Goal: Complete application form

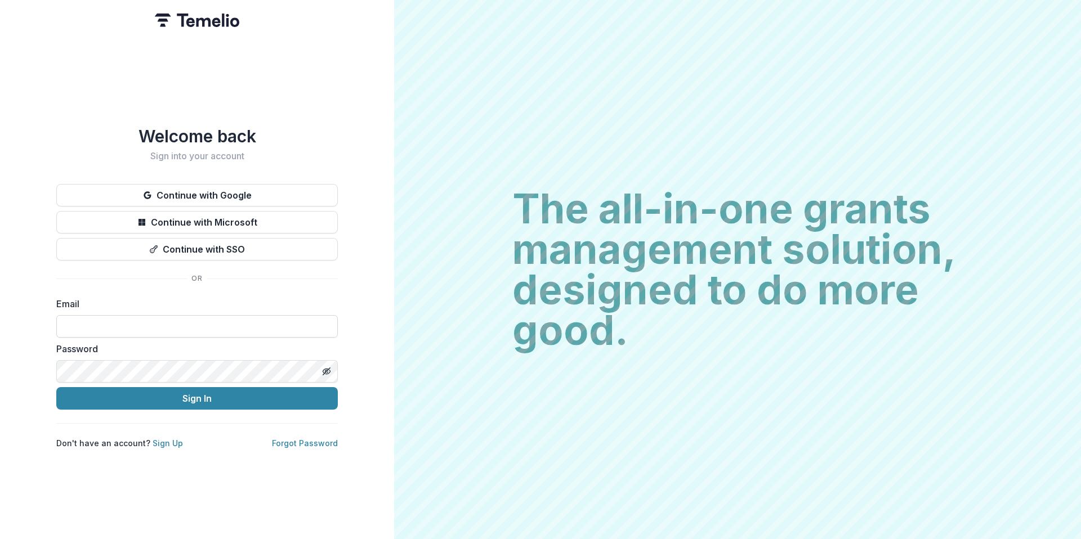
click at [201, 324] on input at bounding box center [197, 326] width 282 height 23
paste input "**********"
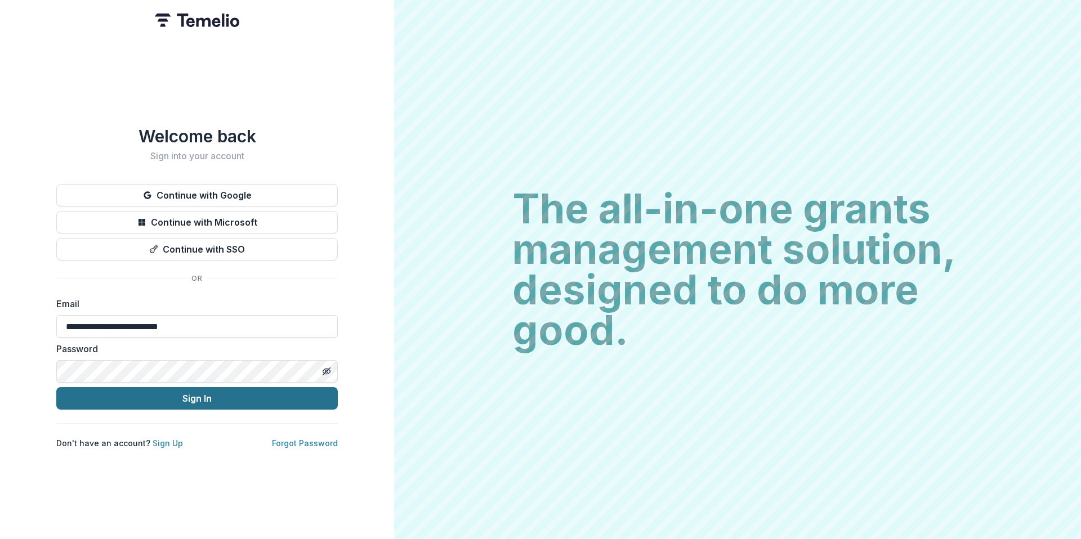
type input "**********"
click at [101, 395] on button "Sign In" at bounding box center [197, 398] width 282 height 23
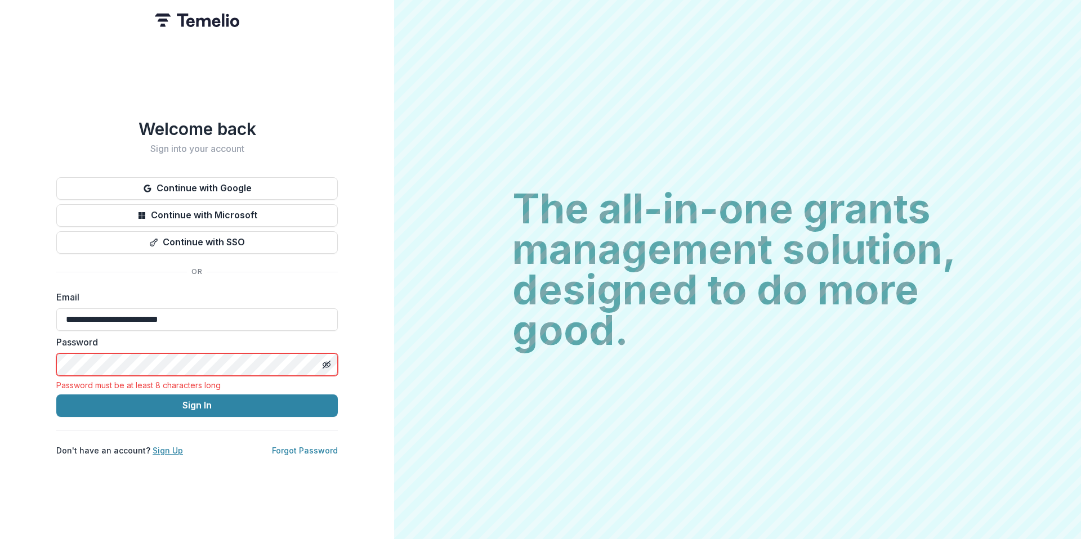
click at [155, 446] on link "Sign Up" at bounding box center [168, 451] width 30 height 10
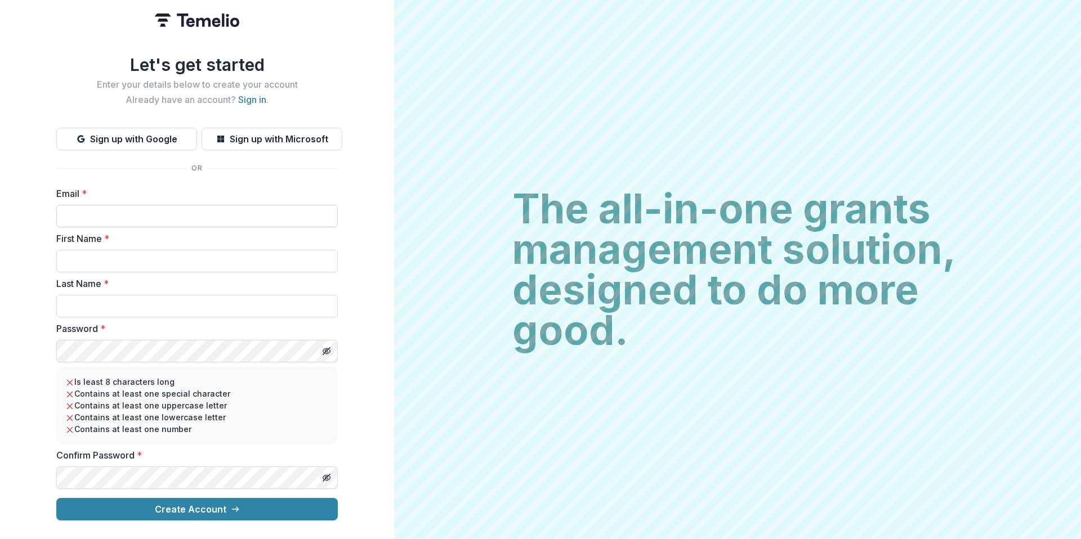
click at [219, 208] on input "Email *" at bounding box center [197, 216] width 282 height 23
type input "*********"
click at [70, 250] on input "First Name *" at bounding box center [197, 261] width 282 height 23
drag, startPoint x: 119, startPoint y: 211, endPoint x: 0, endPoint y: 208, distance: 118.9
click at [0, 208] on div "Let's get started Enter your details below to create your account Already have …" at bounding box center [197, 269] width 394 height 539
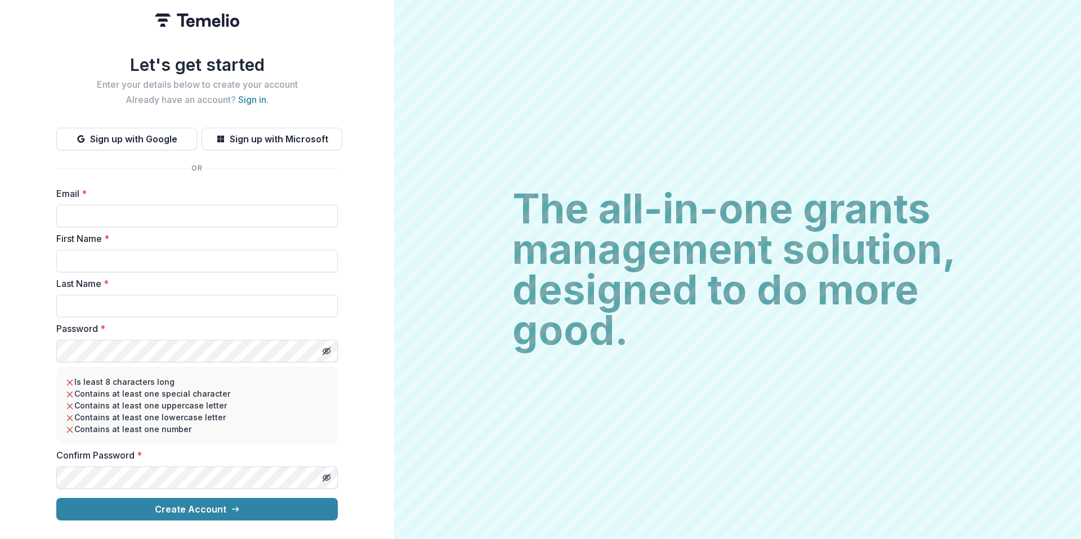
paste input "**********"
type input "**********"
click at [70, 255] on input "First Name *" at bounding box center [197, 261] width 282 height 23
type input "*********"
type input "******"
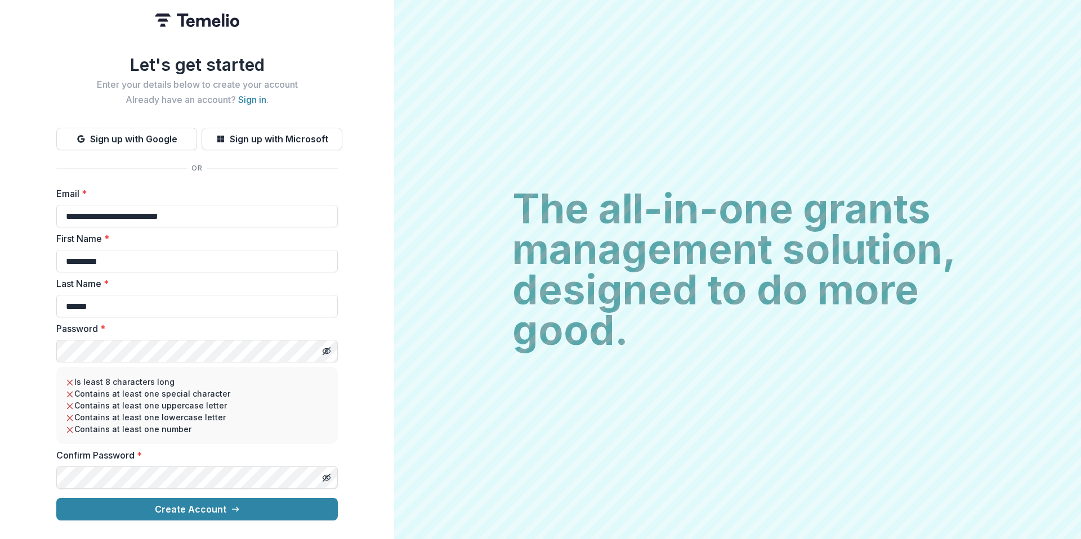
click at [48, 348] on div "**********" at bounding box center [197, 269] width 394 height 539
click at [360, 417] on div "**********" at bounding box center [197, 269] width 394 height 539
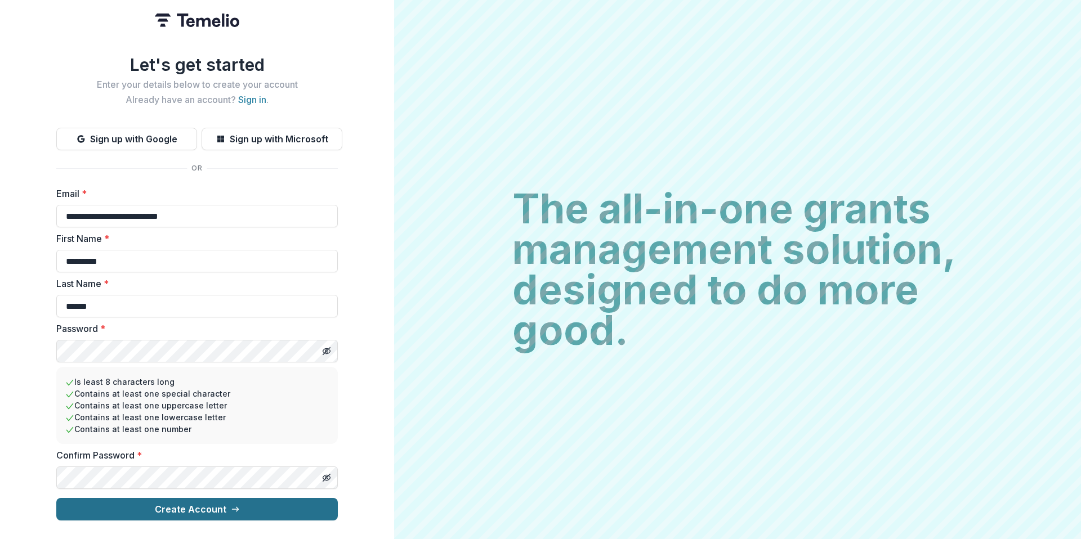
click at [190, 510] on button "Create Account" at bounding box center [197, 509] width 282 height 23
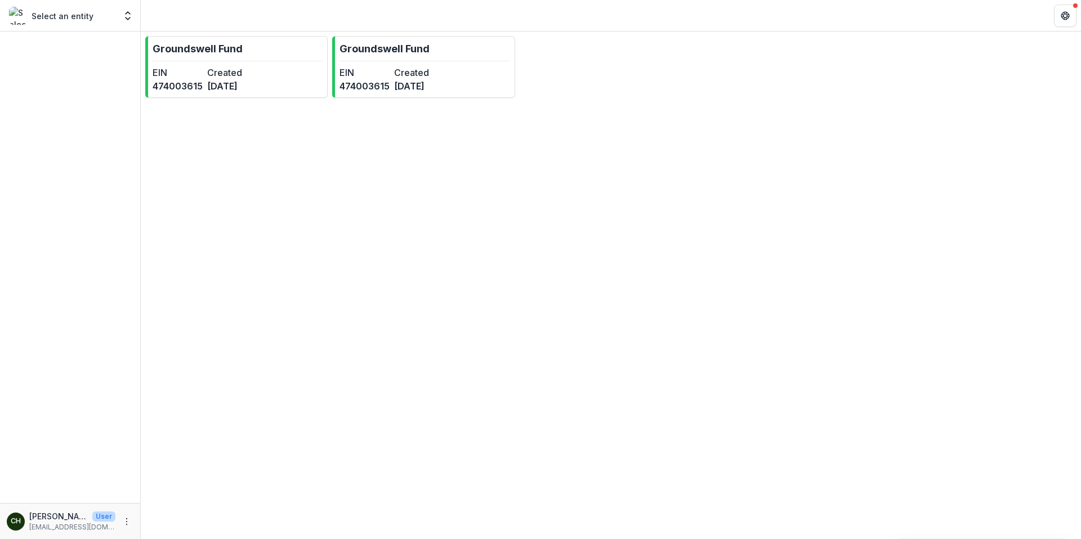
click at [198, 159] on div "Groundswell Fund EIN 474003615 Created 7 months ago Groundswell Fund EIN 474003…" at bounding box center [611, 286] width 940 height 508
click at [123, 16] on icon "Open entity switcher" at bounding box center [127, 15] width 11 height 11
click at [220, 159] on div "Groundswell Fund EIN 474003615 Created 7 months ago Groundswell Fund EIN 474003…" at bounding box center [611, 286] width 940 height 508
click at [219, 75] on dt "Created" at bounding box center [232, 73] width 50 height 14
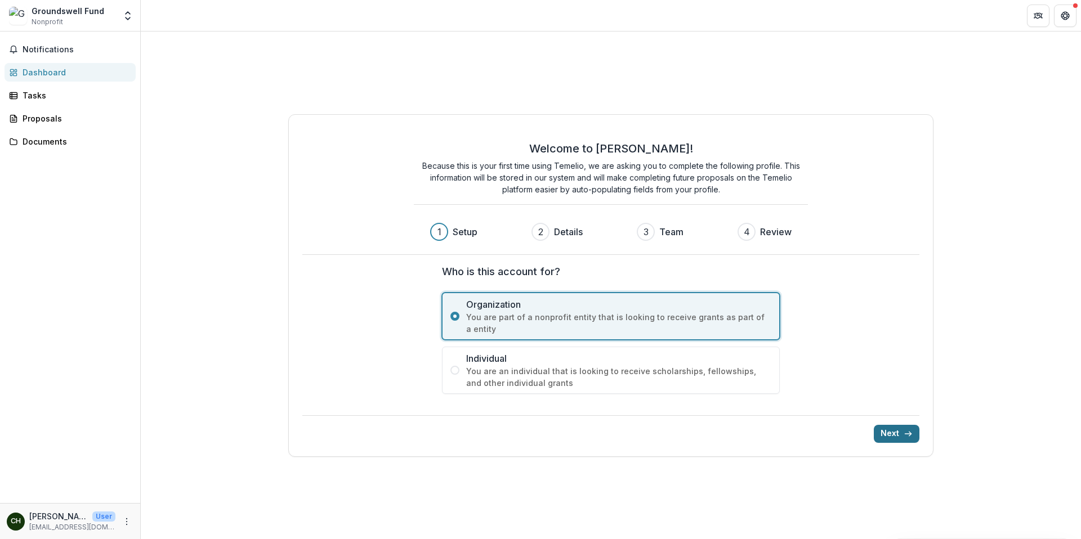
click at [890, 430] on button "Next" at bounding box center [897, 434] width 46 height 18
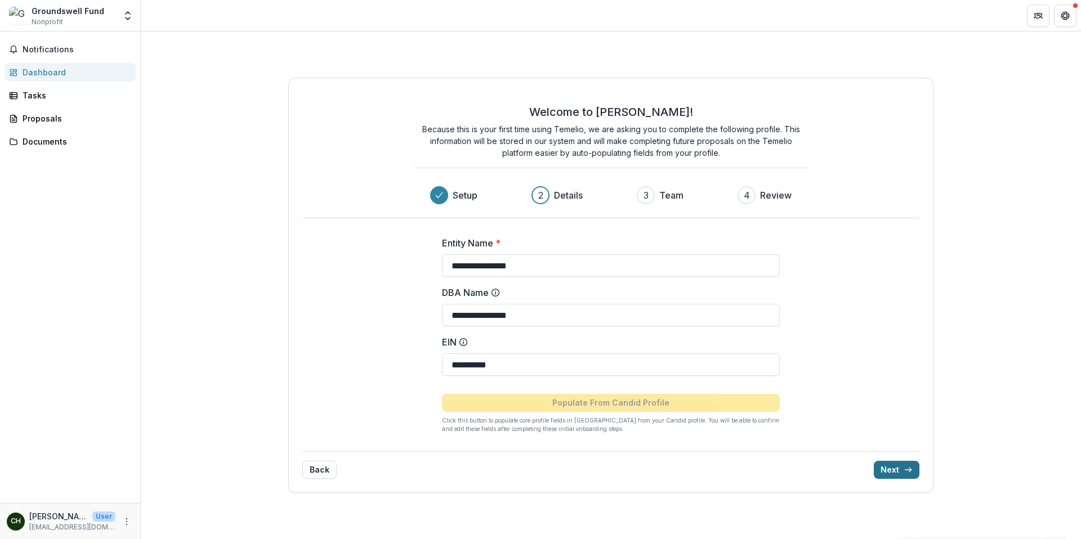
click at [890, 471] on button "Next" at bounding box center [897, 470] width 46 height 18
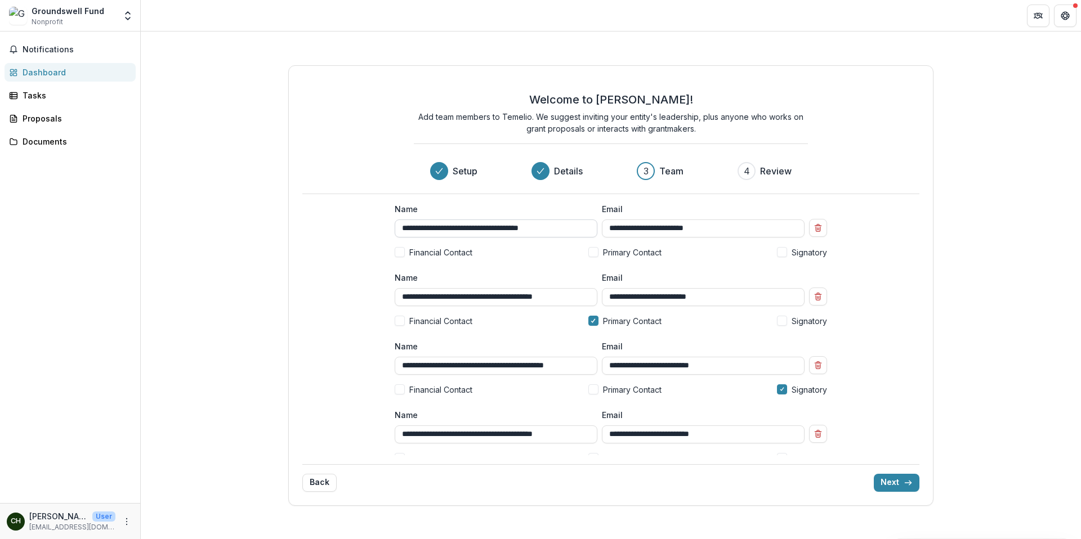
click at [563, 231] on input "**********" at bounding box center [496, 229] width 203 height 18
click at [464, 233] on input "**********" at bounding box center [496, 229] width 203 height 18
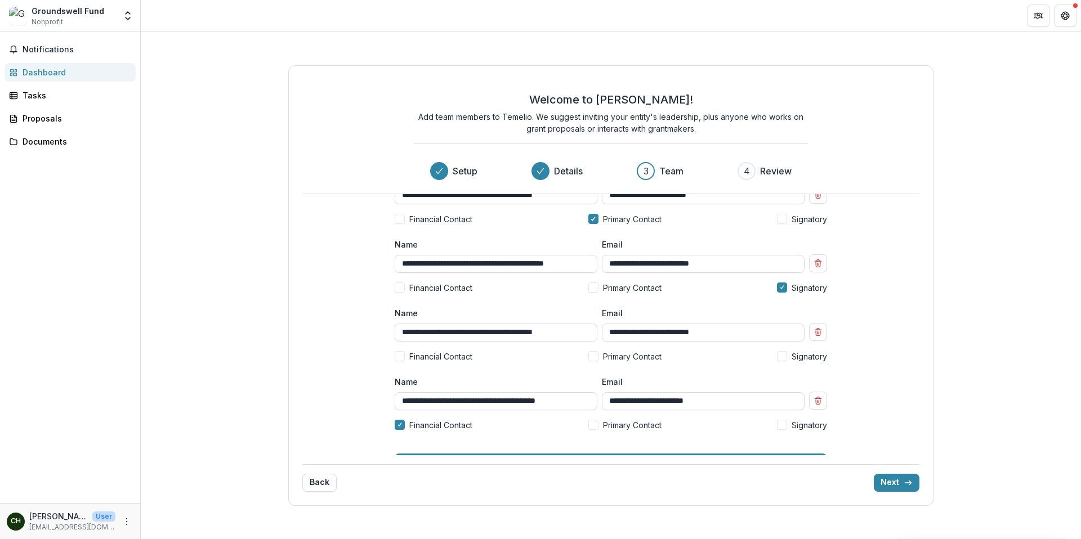
scroll to position [106, 0]
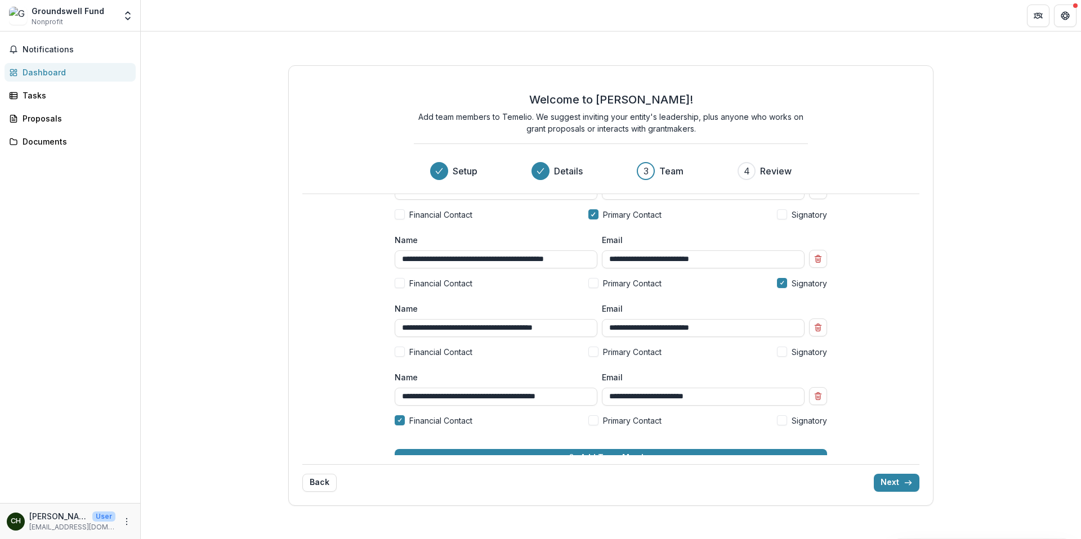
click at [594, 353] on span at bounding box center [593, 352] width 10 height 10
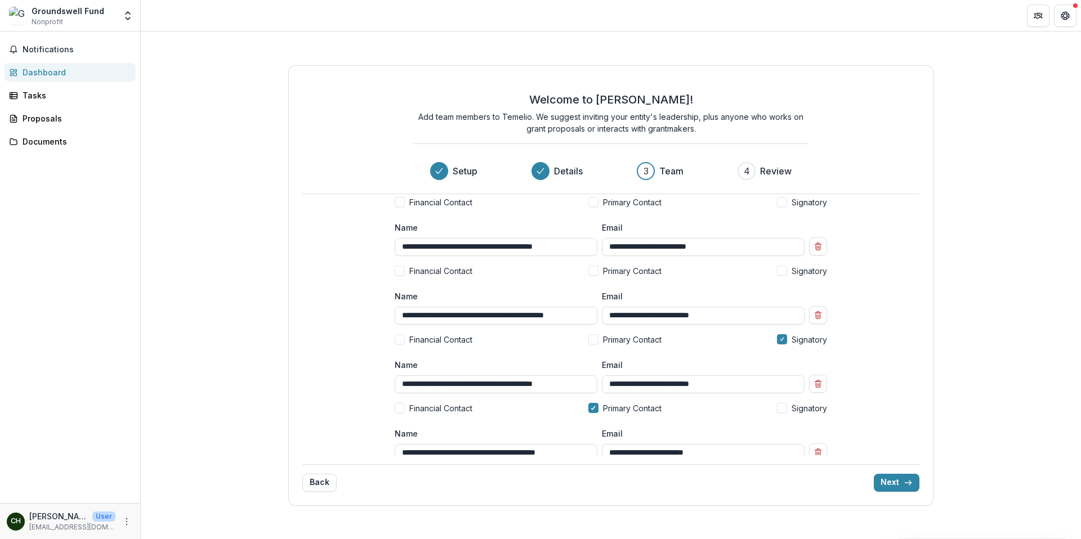
scroll to position [0, 0]
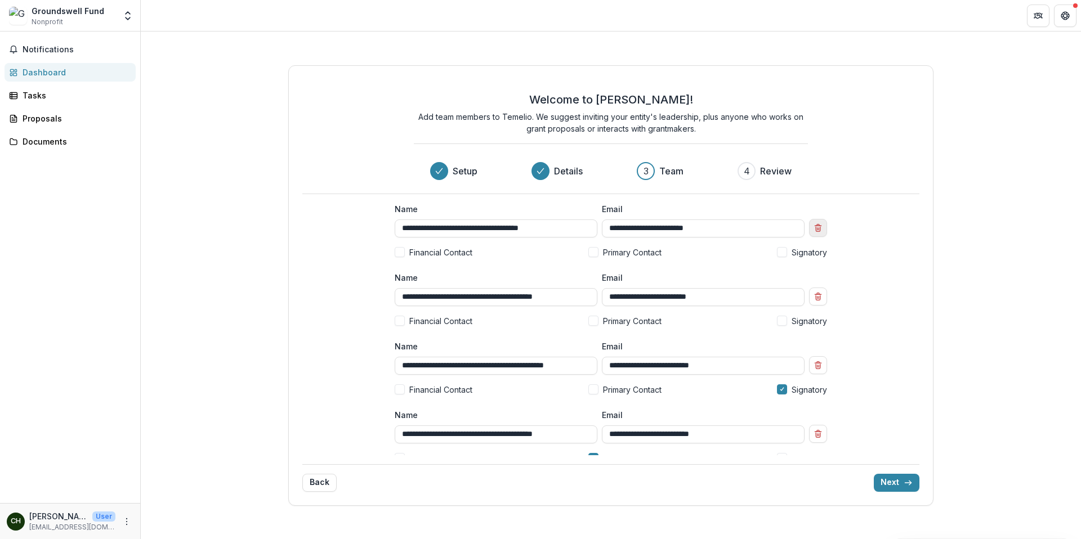
click at [816, 230] on icon "Remove team member" at bounding box center [818, 228] width 9 height 9
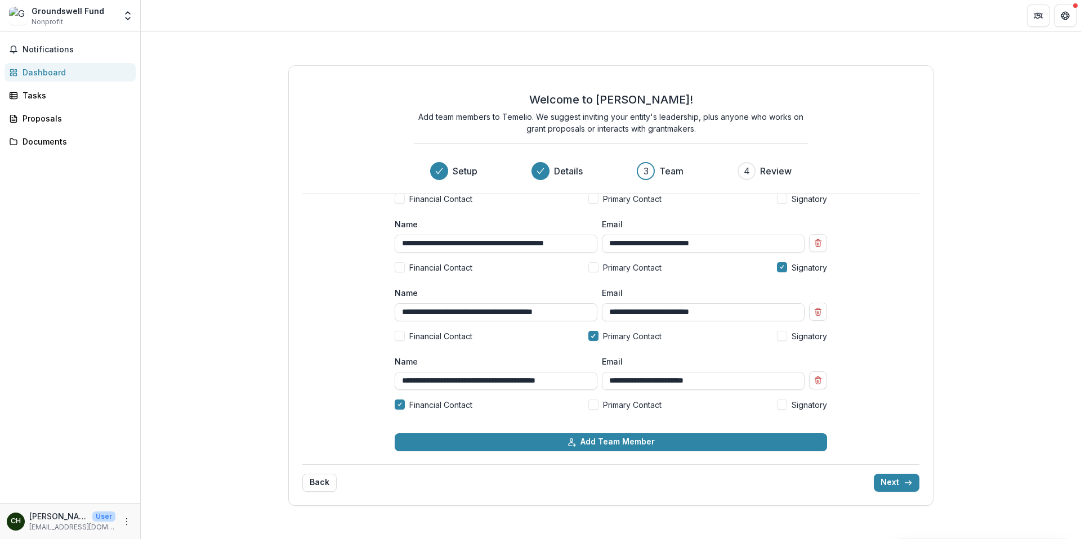
scroll to position [59, 0]
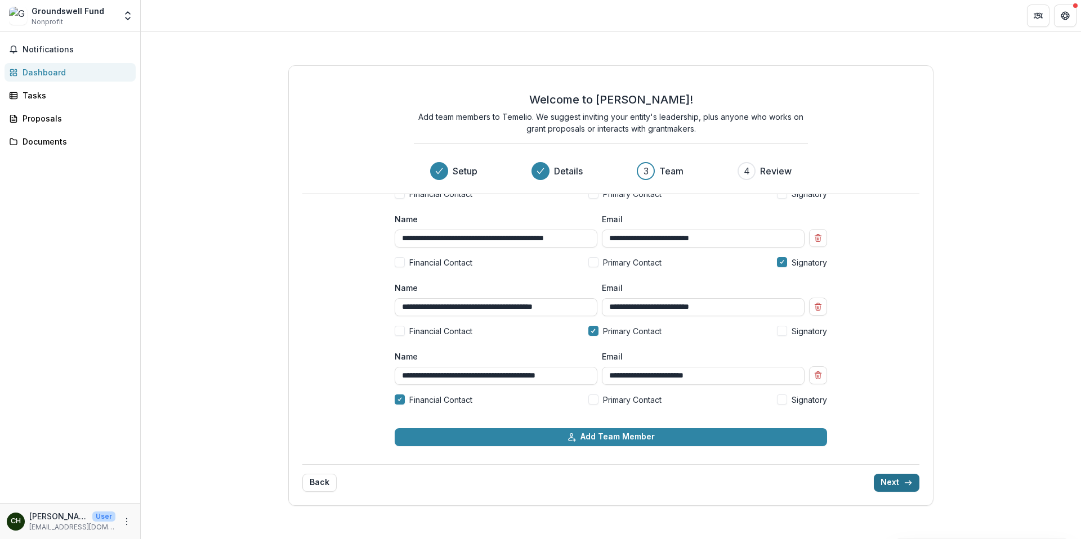
click at [903, 479] on button "Next" at bounding box center [897, 483] width 46 height 18
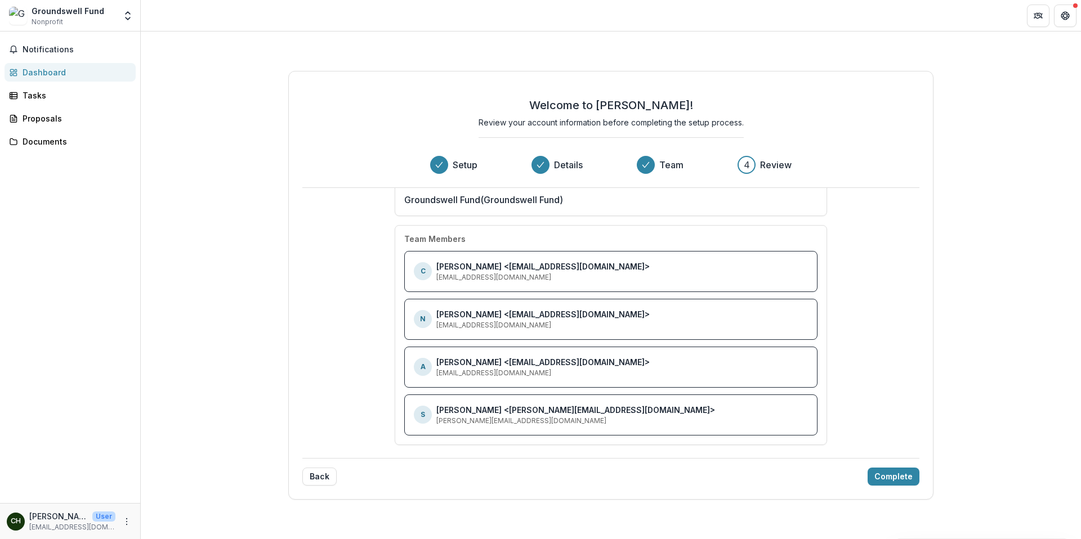
scroll to position [33, 0]
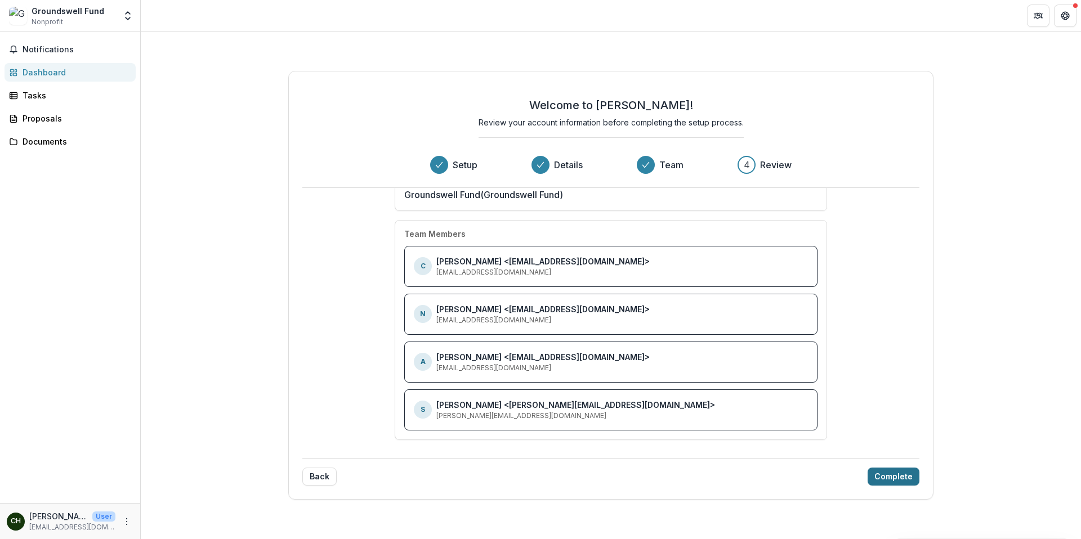
click at [882, 477] on button "Complete" at bounding box center [894, 477] width 52 height 18
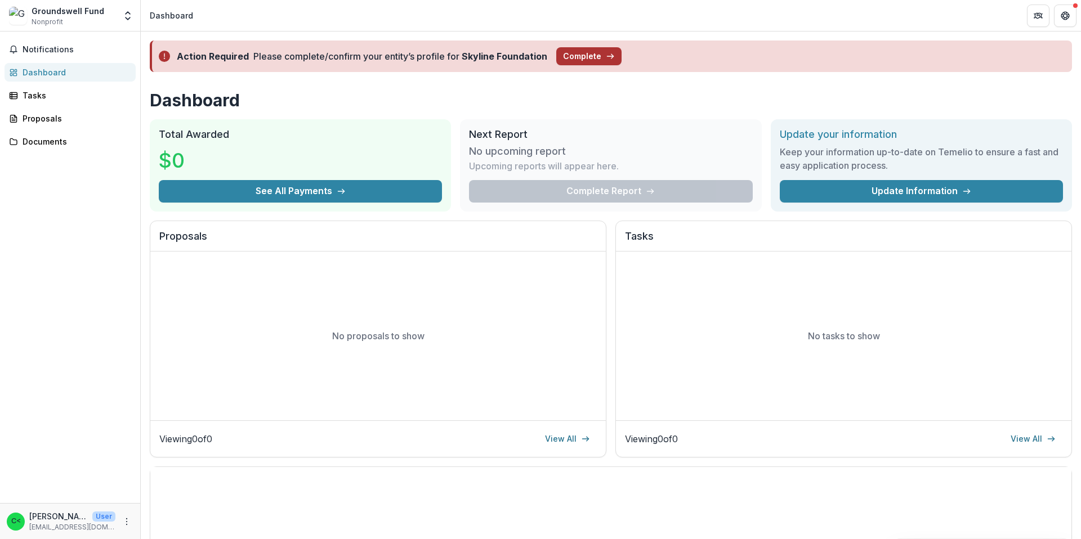
click at [571, 53] on button "Complete" at bounding box center [588, 56] width 65 height 18
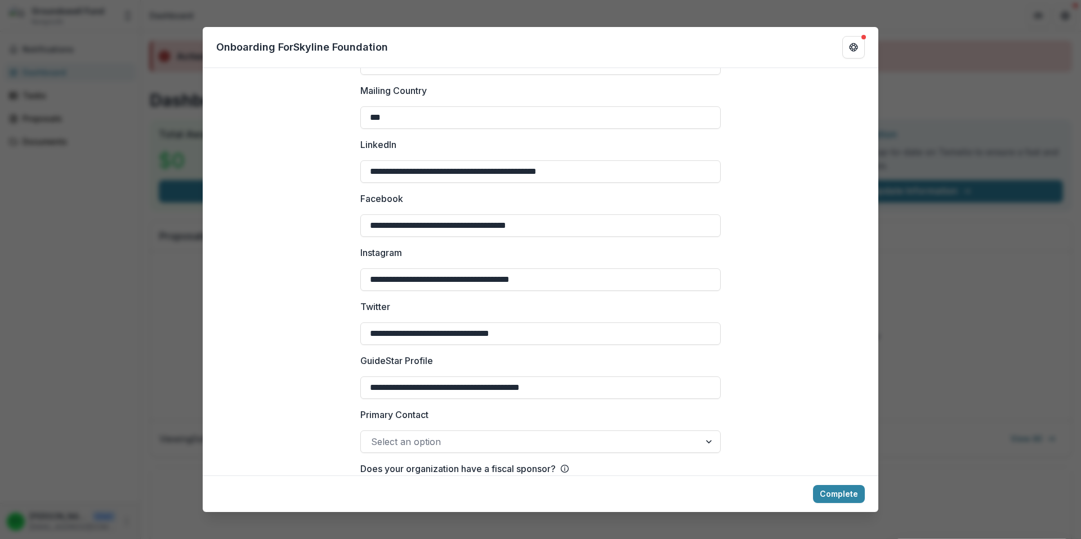
scroll to position [1466, 0]
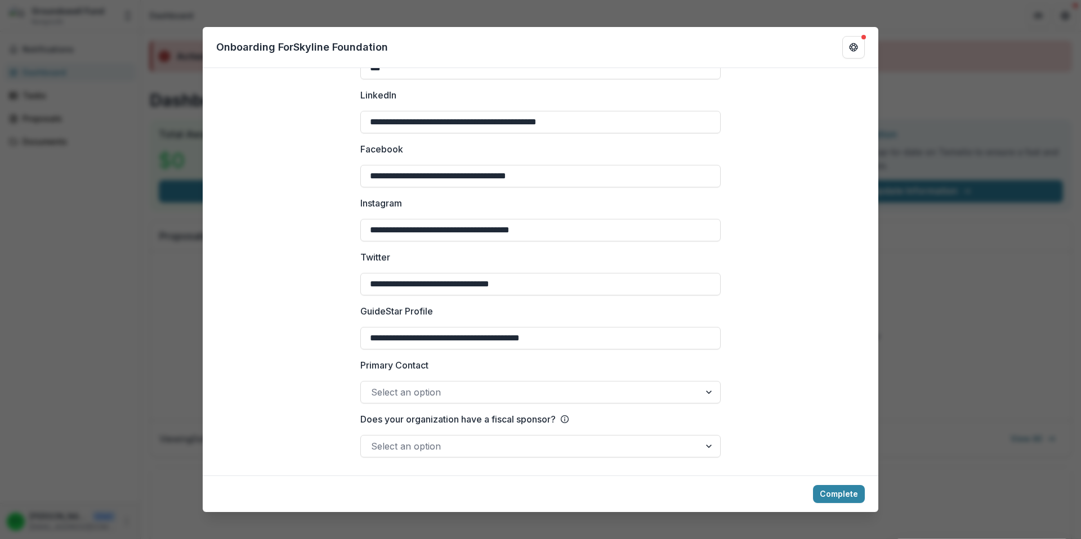
click at [637, 452] on div at bounding box center [530, 447] width 319 height 16
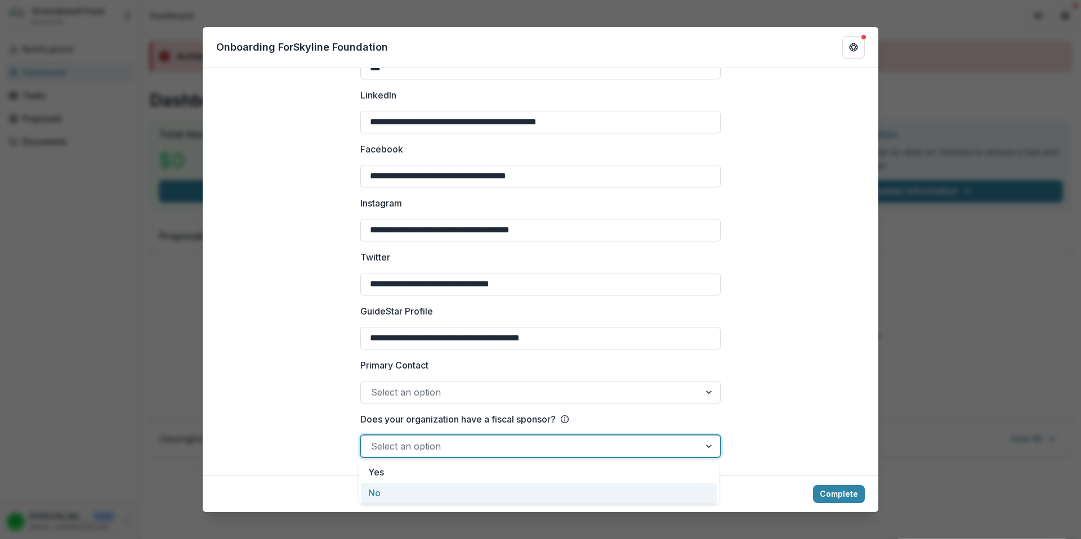
click at [537, 487] on div "No" at bounding box center [539, 493] width 356 height 21
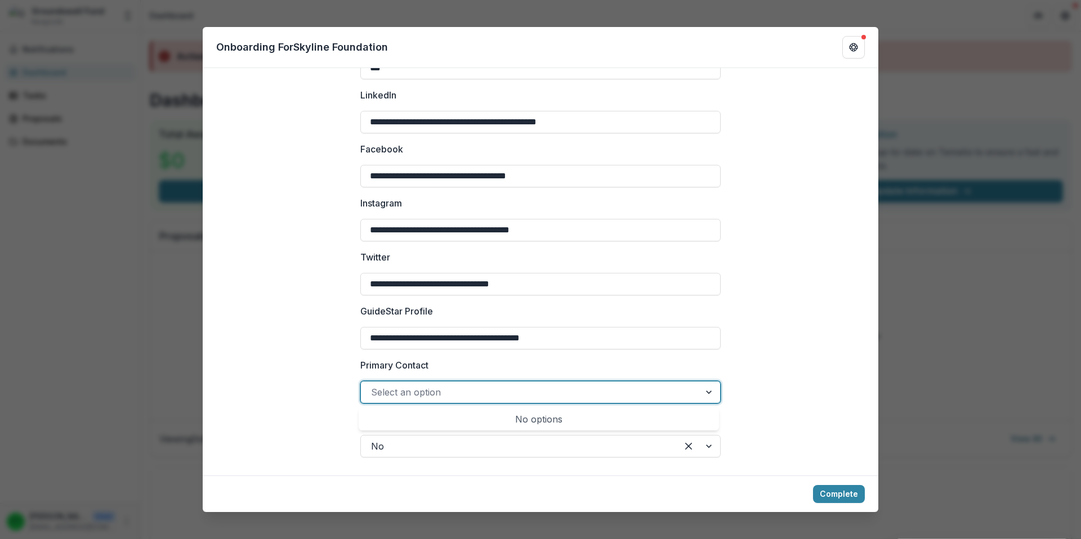
click at [559, 392] on div at bounding box center [530, 393] width 319 height 16
click at [526, 418] on div "No options" at bounding box center [539, 419] width 356 height 23
click at [529, 397] on div at bounding box center [530, 393] width 319 height 16
click at [682, 396] on div at bounding box center [530, 393] width 319 height 16
click at [570, 414] on div "No options" at bounding box center [539, 419] width 356 height 23
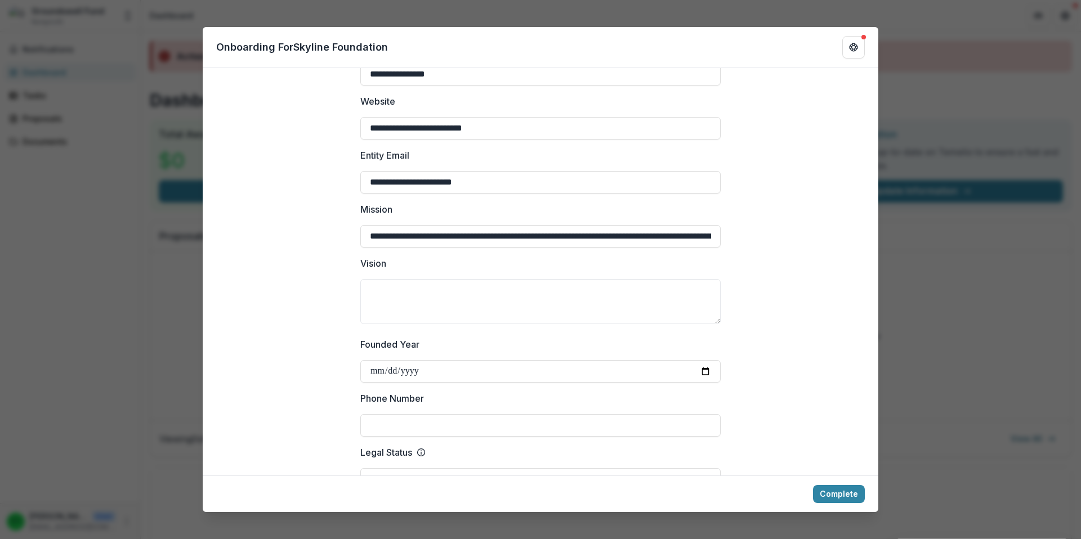
scroll to position [234, 0]
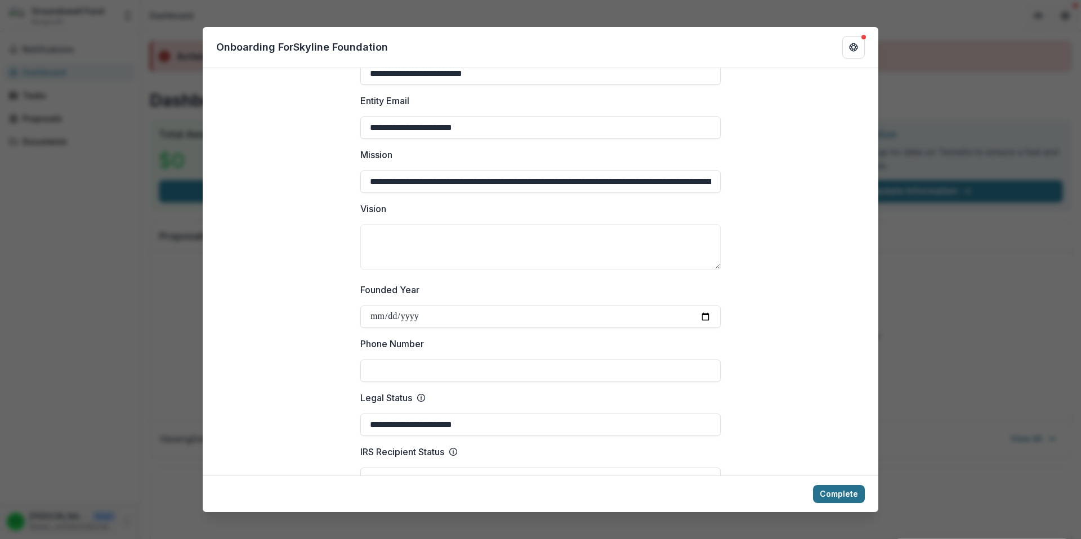
click at [843, 492] on button "Complete" at bounding box center [839, 494] width 52 height 18
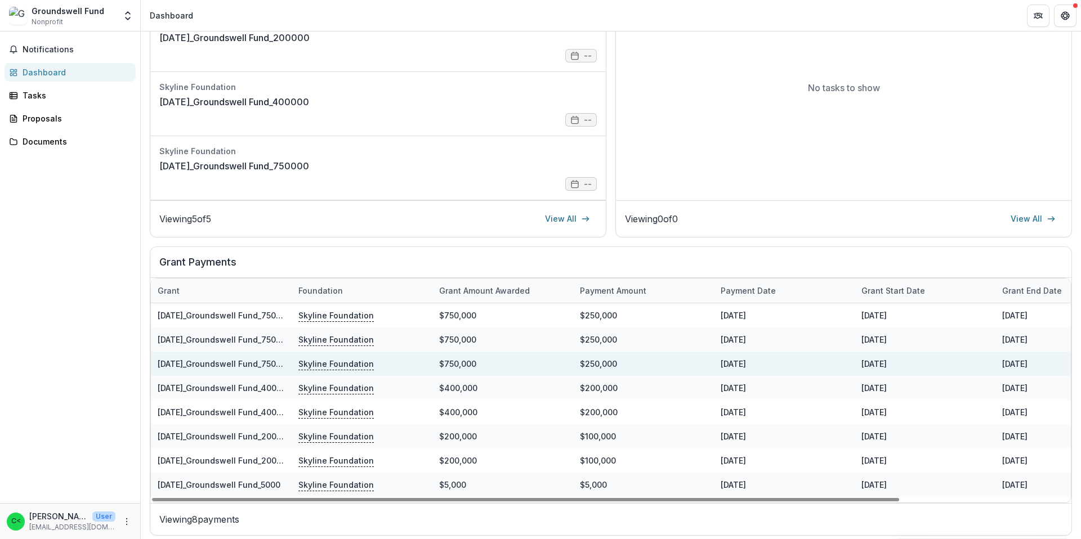
scroll to position [233, 0]
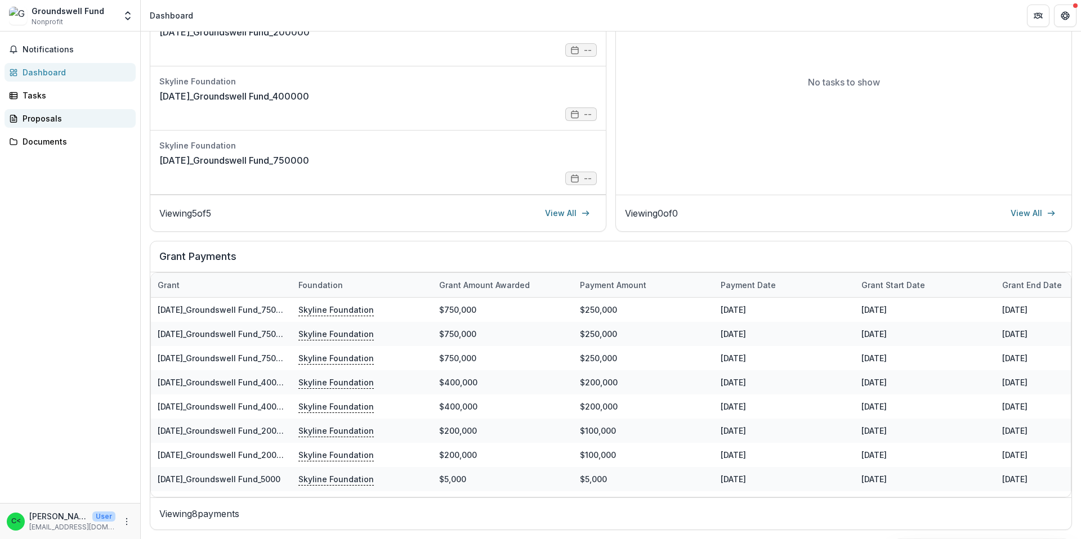
click at [65, 123] on div "Proposals" at bounding box center [75, 119] width 104 height 12
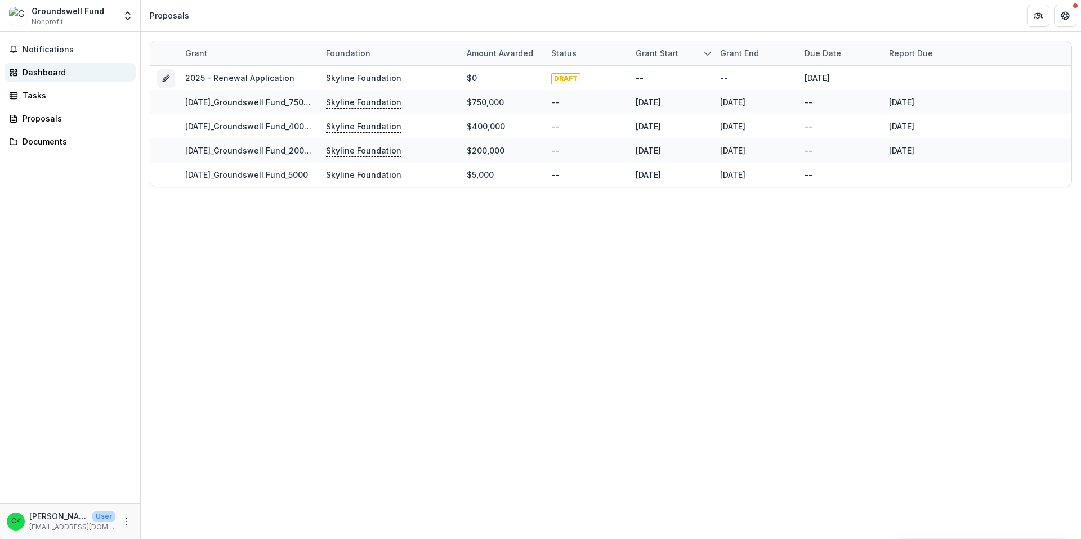
click at [70, 74] on div "Dashboard" at bounding box center [75, 72] width 104 height 12
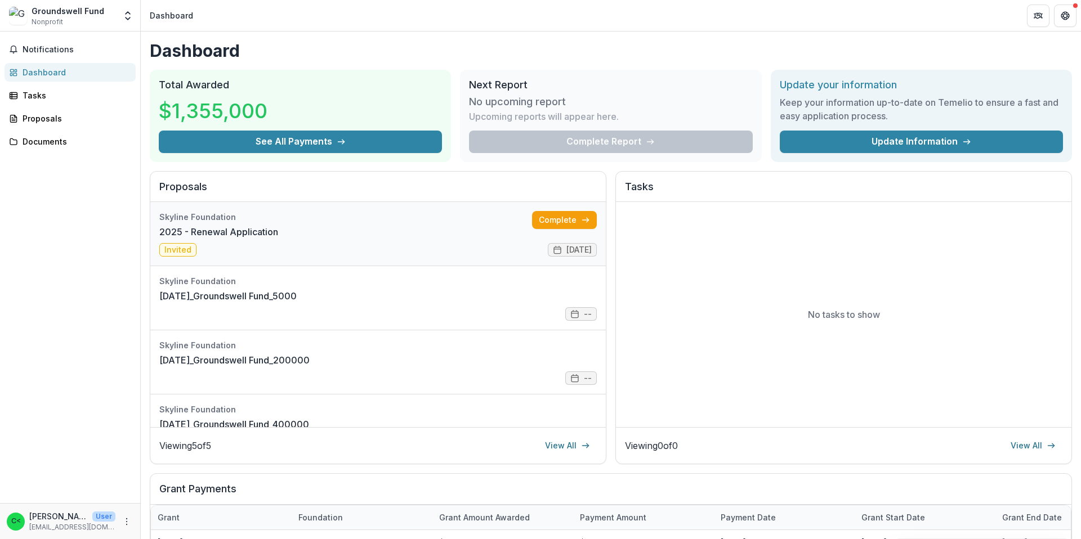
click at [278, 226] on link "2025 - Renewal Application" at bounding box center [218, 232] width 119 height 14
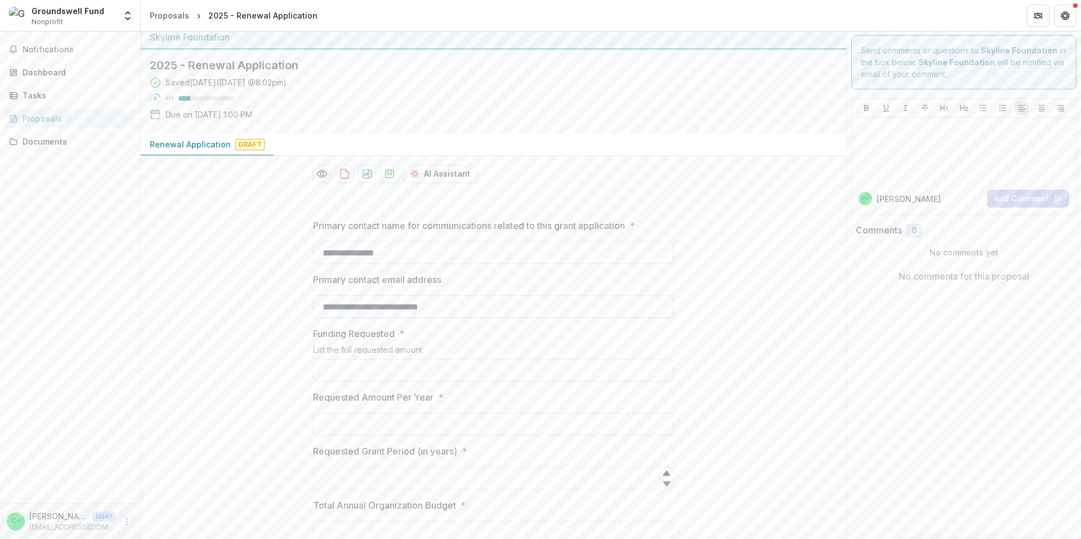
scroll to position [56, 0]
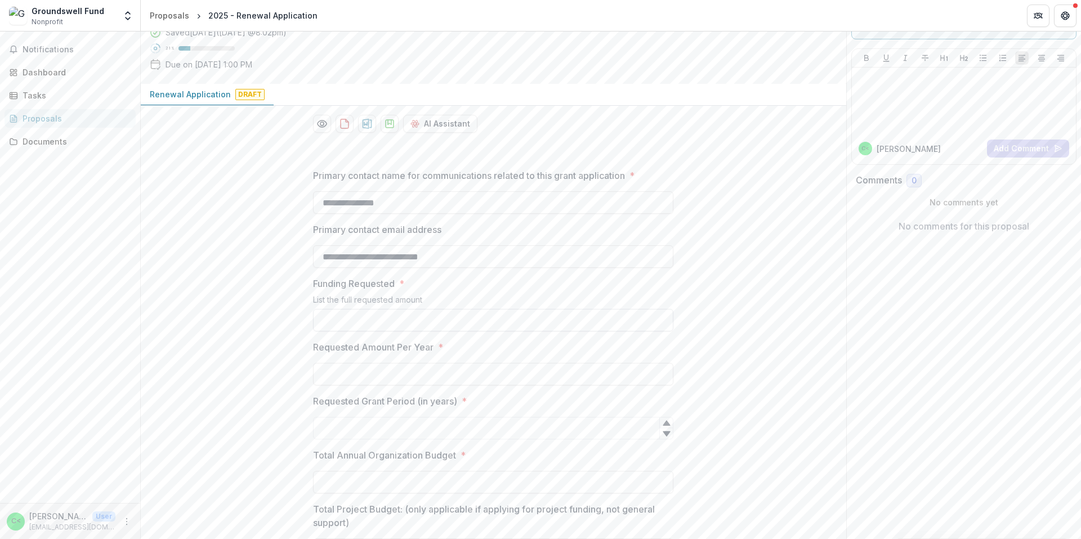
click at [368, 327] on input "Funding Requested *" at bounding box center [493, 320] width 360 height 23
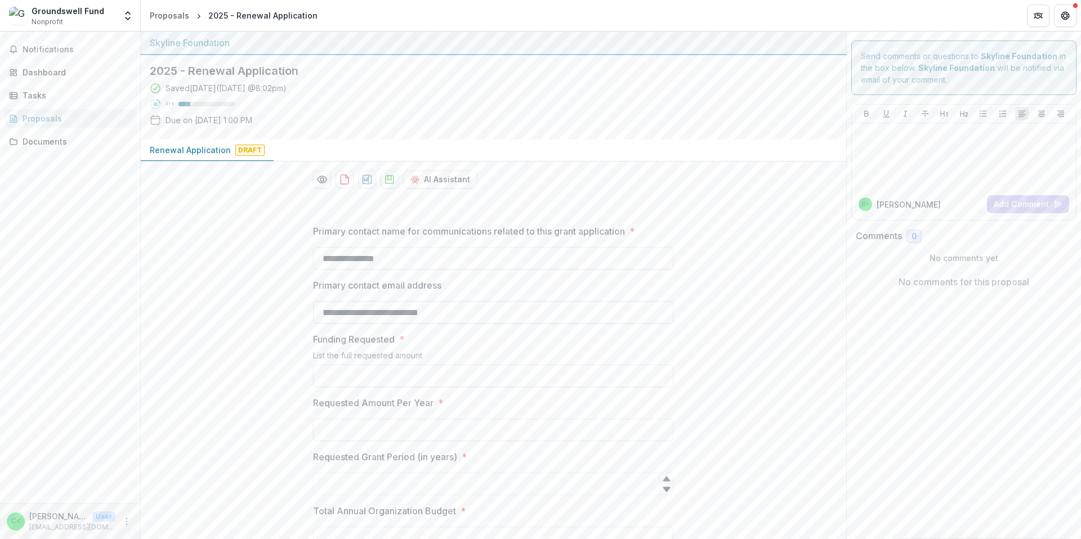
scroll to position [16, 0]
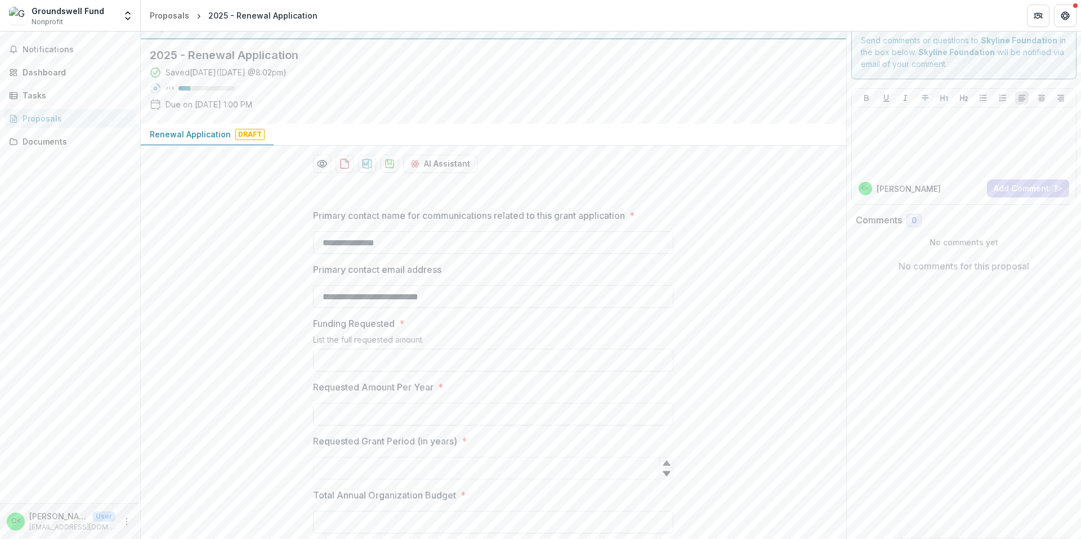
type input "**"
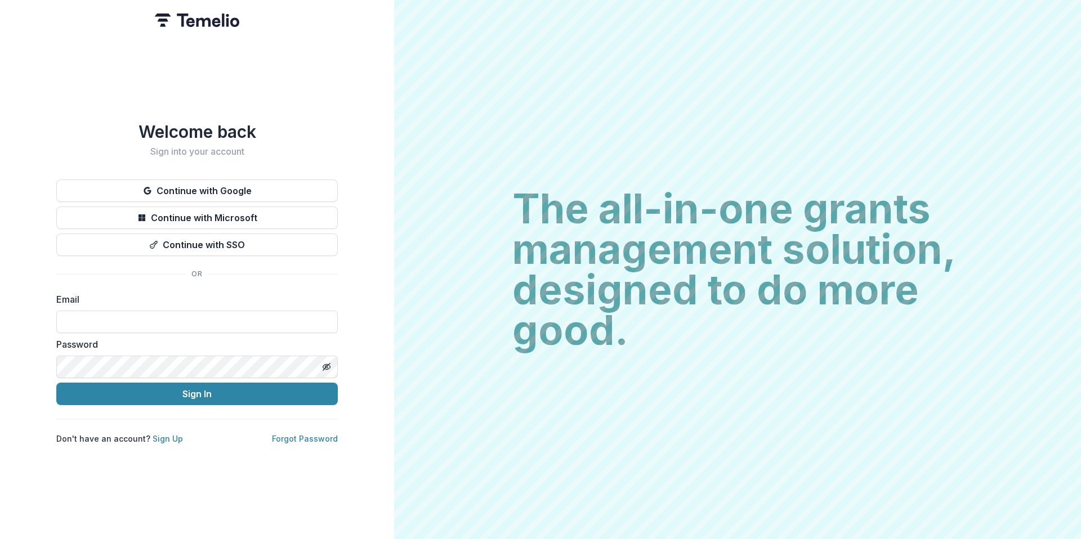
type input "**********"
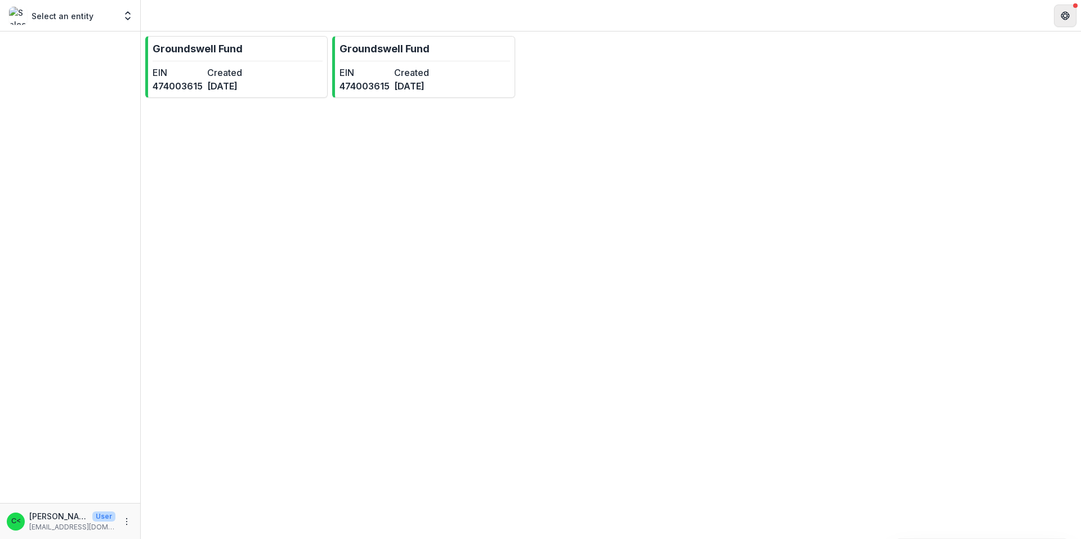
click at [1065, 12] on icon "Get Help" at bounding box center [1065, 13] width 3 height 2
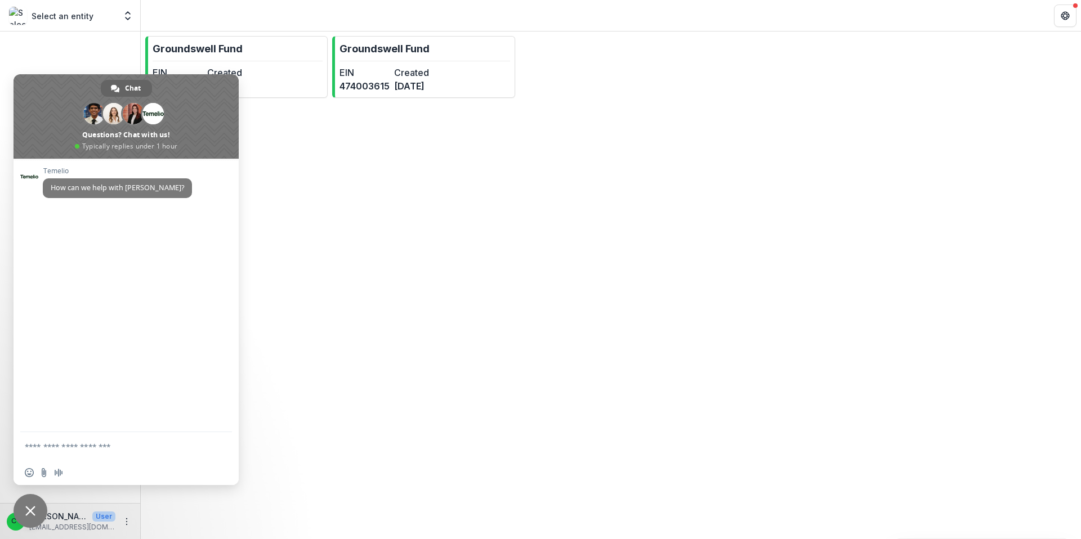
click at [23, 512] on span "Close chat" at bounding box center [31, 511] width 34 height 34
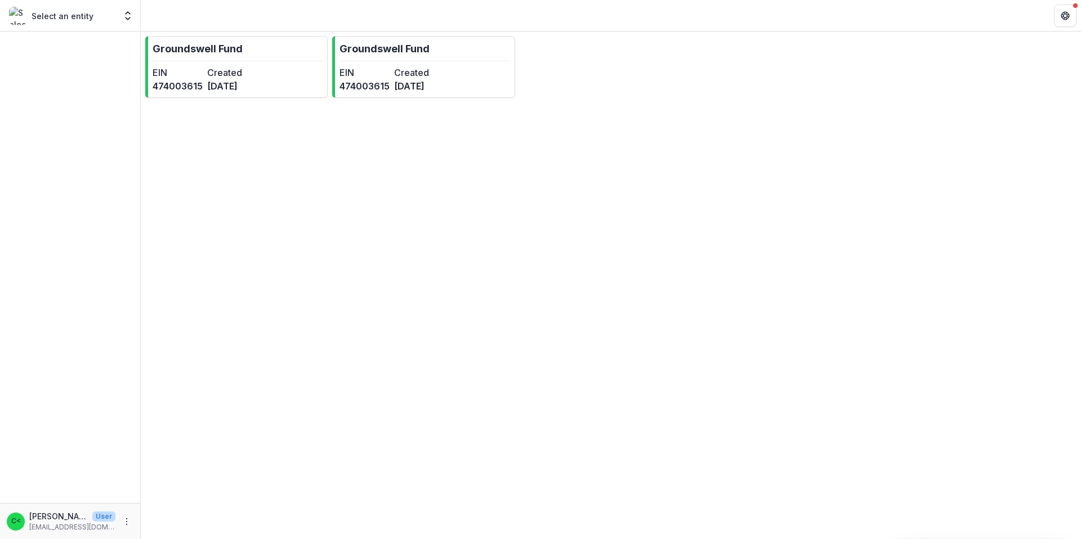
click at [55, 521] on p "[PERSON_NAME] <[EMAIL_ADDRESS][DOMAIN_NAME]>" at bounding box center [58, 517] width 59 height 12
click at [15, 521] on div "C<" at bounding box center [16, 521] width 10 height 7
click at [130, 525] on icon "More" at bounding box center [126, 521] width 9 height 9
click at [197, 514] on button "Logout" at bounding box center [201, 516] width 121 height 19
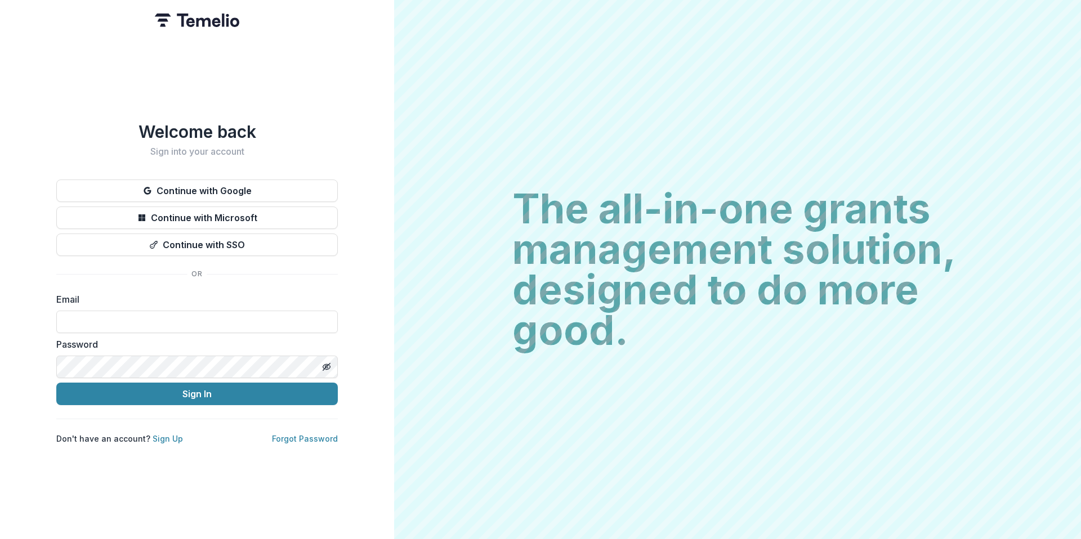
type input "**********"
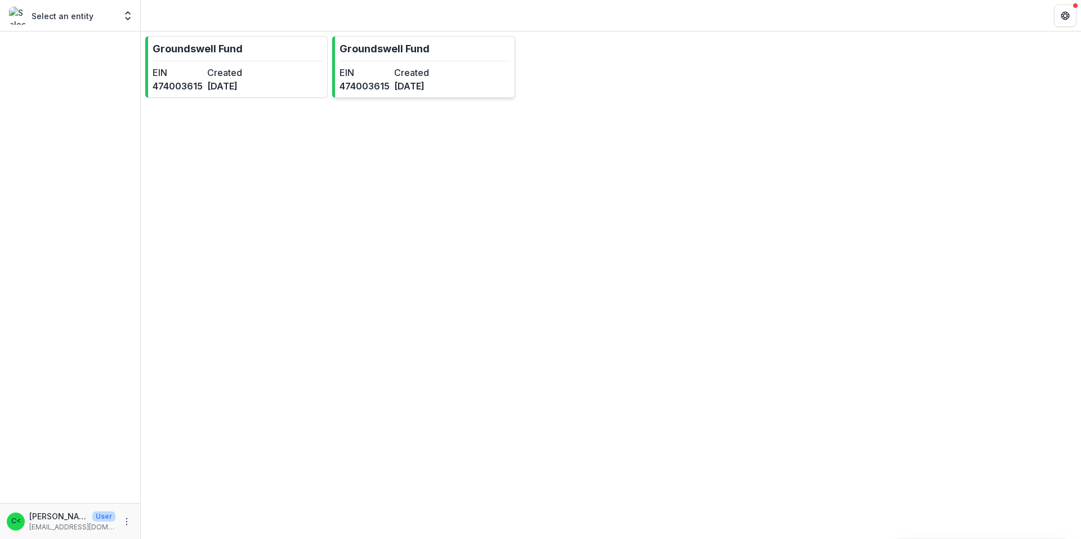
click at [423, 53] on p "Groundswell Fund" at bounding box center [385, 48] width 90 height 15
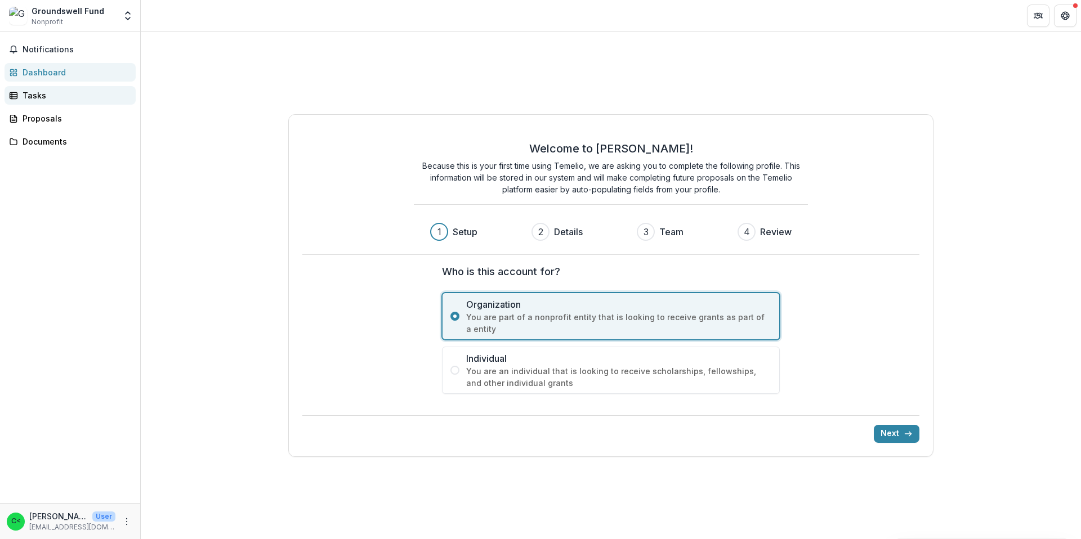
click at [26, 98] on div "Tasks" at bounding box center [75, 96] width 104 height 12
click at [41, 56] on button "Notifications" at bounding box center [70, 50] width 131 height 18
click at [329, 26] on header at bounding box center [611, 15] width 940 height 31
click at [126, 17] on polyline "Open entity switcher" at bounding box center [128, 18] width 5 height 2
click at [75, 81] on div "Groundswell Fund" at bounding box center [64, 82] width 72 height 12
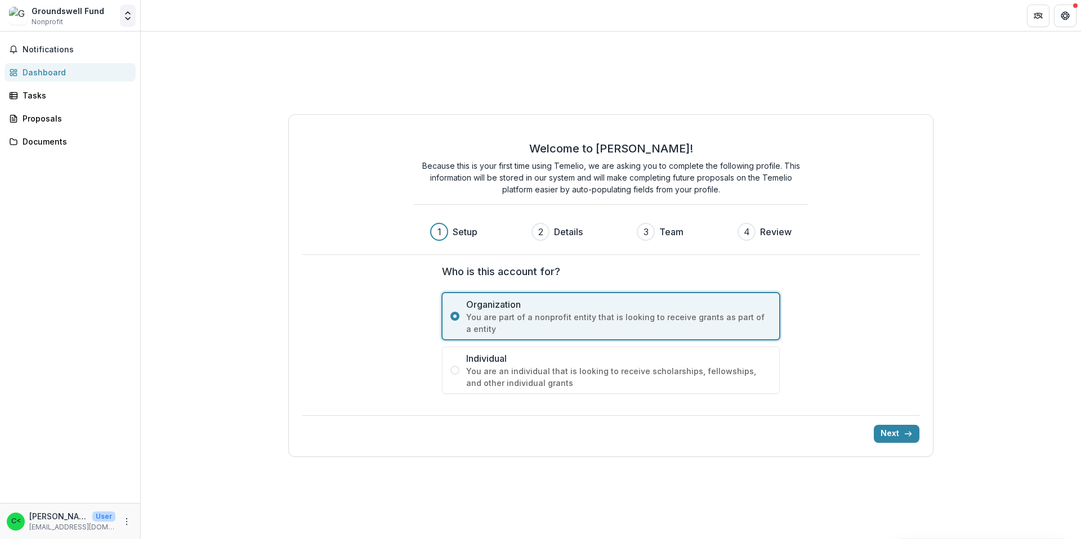
click at [124, 14] on icon "Open entity switcher" at bounding box center [127, 15] width 11 height 11
click at [58, 62] on div "Groundswell Fund" at bounding box center [64, 62] width 72 height 12
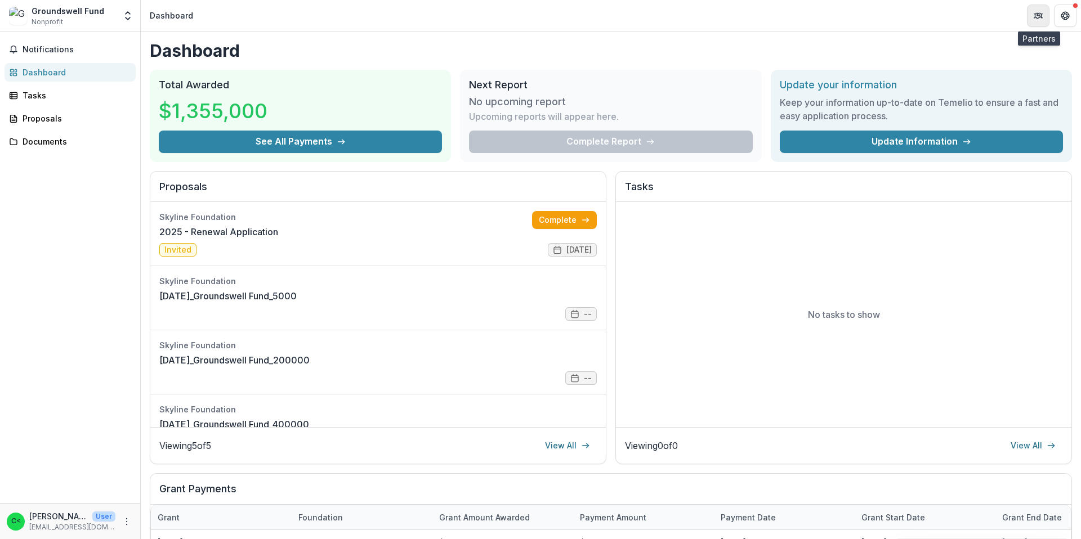
click at [1042, 19] on icon "Partners" at bounding box center [1038, 15] width 9 height 9
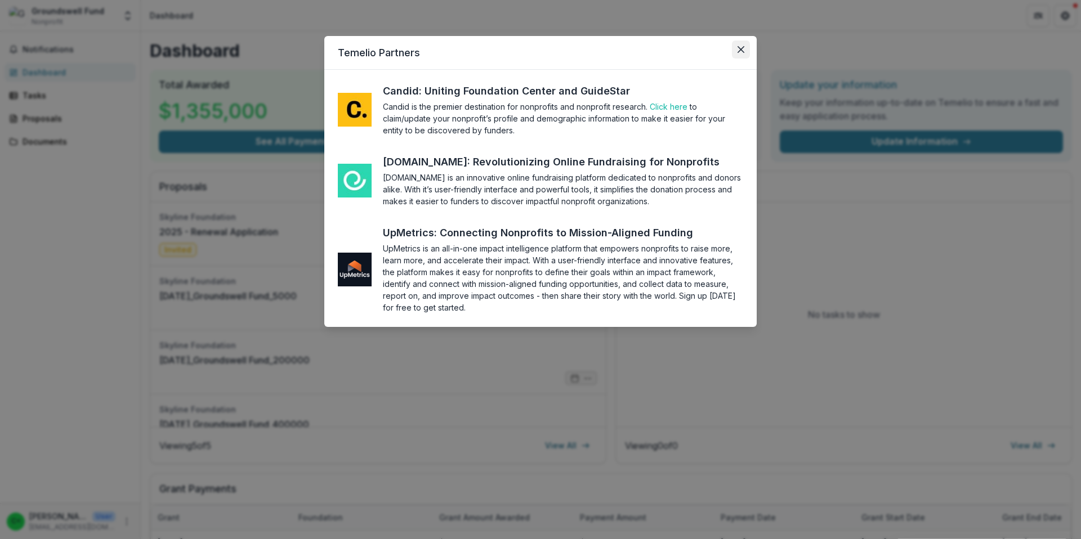
click at [738, 52] on icon "Close" at bounding box center [741, 49] width 7 height 7
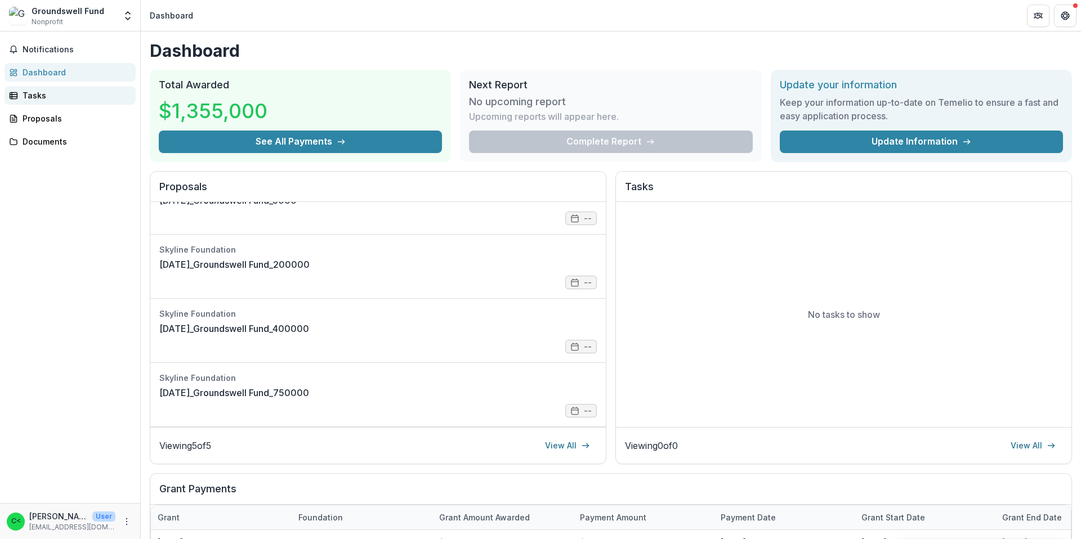
click at [53, 92] on div "Tasks" at bounding box center [75, 96] width 104 height 12
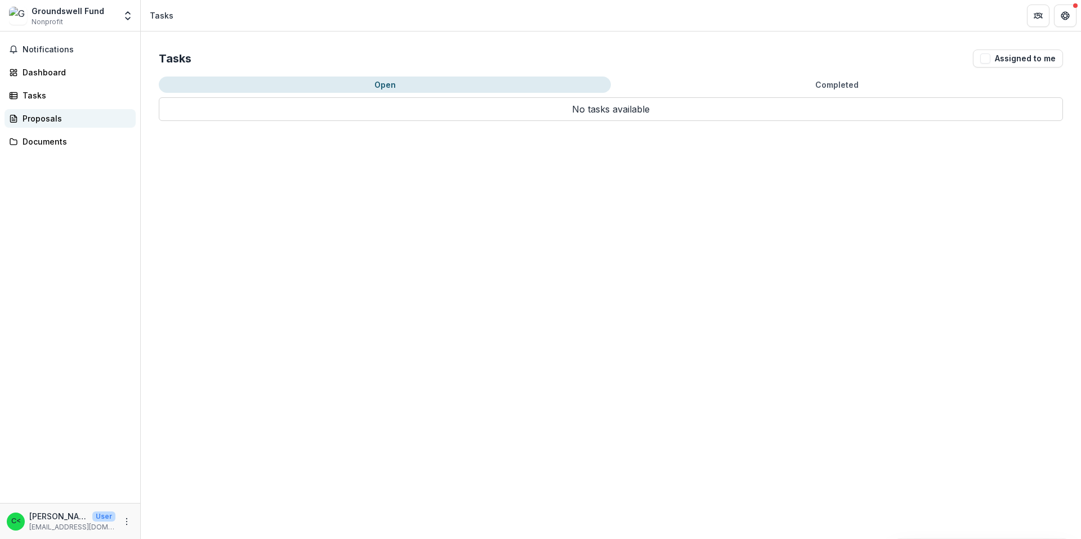
click at [61, 115] on div "Proposals" at bounding box center [75, 119] width 104 height 12
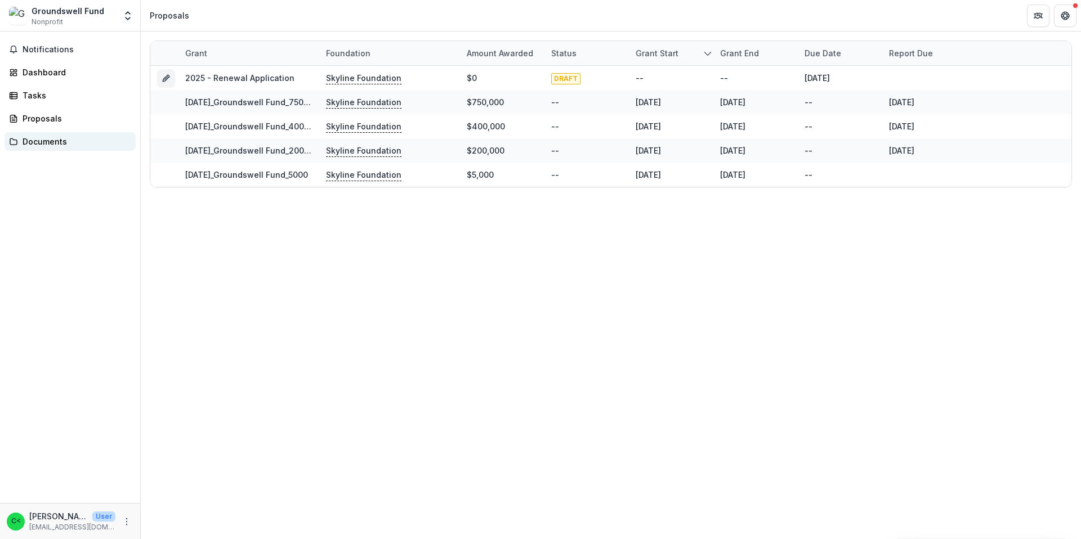
click at [61, 137] on div "Documents" at bounding box center [75, 142] width 104 height 12
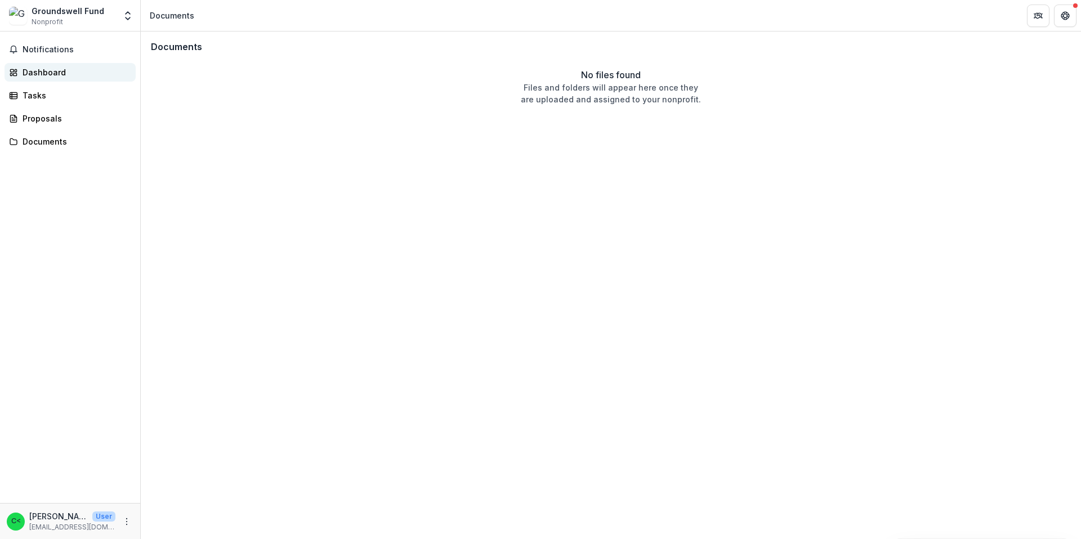
click at [65, 70] on div "Dashboard" at bounding box center [75, 72] width 104 height 12
